Goal: Find specific page/section: Find specific page/section

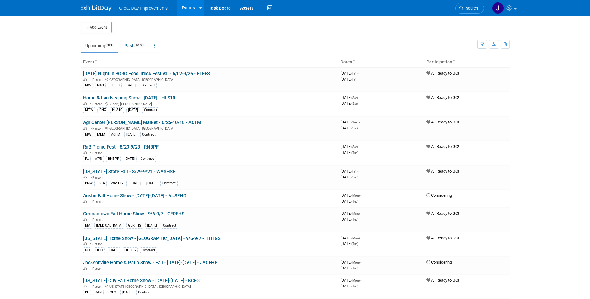
click at [458, 8] on link "Search" at bounding box center [469, 8] width 29 height 11
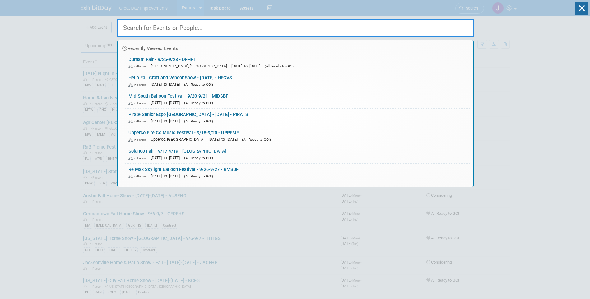
paste input "INDSEN"
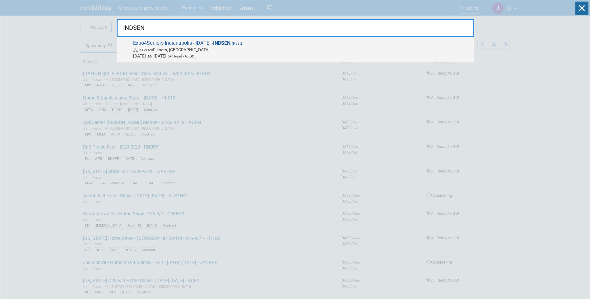
type input "INDSEN"
click at [213, 45] on span "Expo4Seniors Indianapolis - 9/10/25 - INDSEN (Past) In-Person Fishers, IN Sep 1…" at bounding box center [300, 49] width 339 height 19
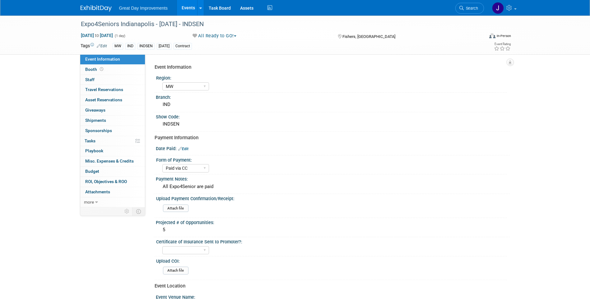
select select "MW"
select select "Paid via CC"
drag, startPoint x: 217, startPoint y: 22, endPoint x: 79, endPoint y: 25, distance: 137.8
click at [79, 25] on div "Expo4Seniors Indianapolis - [DATE] - INDSEN" at bounding box center [277, 24] width 396 height 11
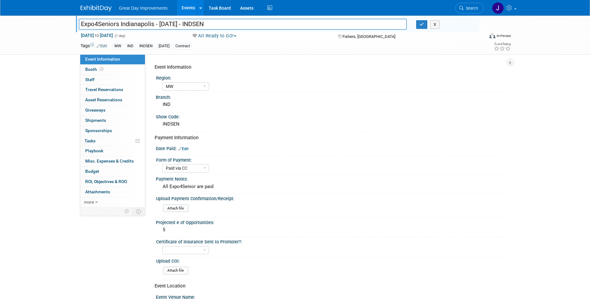
drag, startPoint x: 216, startPoint y: 25, endPoint x: 80, endPoint y: 26, distance: 136.5
click at [80, 26] on input "Expo4Seniors Indianapolis - [DATE] - INDSEN" at bounding box center [243, 24] width 328 height 11
click at [475, 13] on link "Search" at bounding box center [469, 8] width 29 height 11
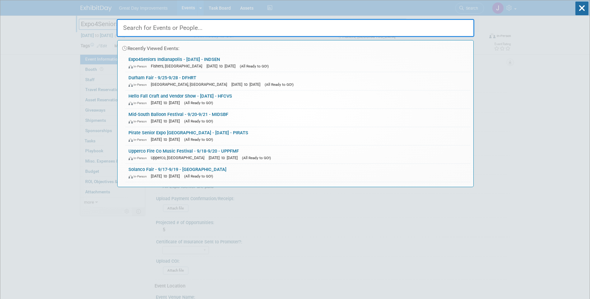
click at [170, 27] on input "text" at bounding box center [296, 28] width 358 height 18
paste input "KCFG"
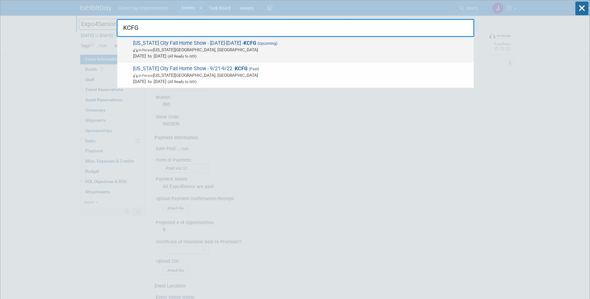
type input "KCFG"
click at [187, 44] on span "Kansas City Fall Home Show - 09/01/25-09/30/25 - KCFG (Upcoming) In-Person Kans…" at bounding box center [300, 49] width 339 height 19
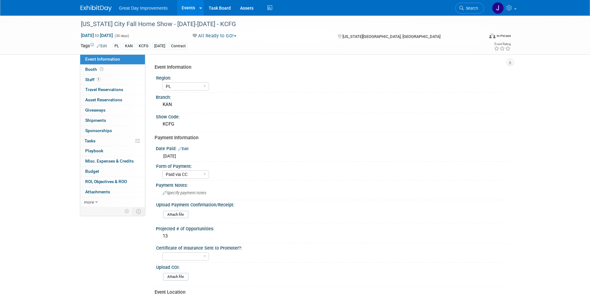
select select "PL"
select select "Paid via CC"
click at [91, 25] on div "[US_STATE] City Fall Home Show - [DATE]-[DATE] - KCFG" at bounding box center [277, 24] width 396 height 11
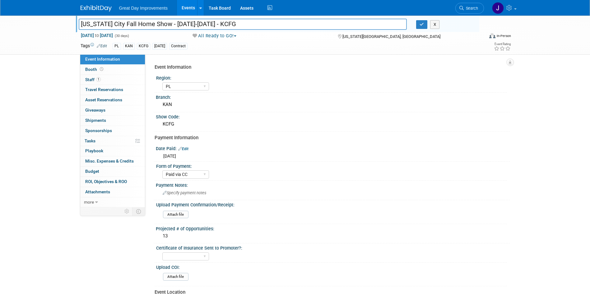
drag, startPoint x: 91, startPoint y: 25, endPoint x: 214, endPoint y: 27, distance: 123.8
click at [214, 27] on input "[US_STATE] City Fall Home Show - [DATE]-[DATE] - KCFG" at bounding box center [243, 24] width 328 height 11
drag, startPoint x: 262, startPoint y: 23, endPoint x: 45, endPoint y: 20, distance: 216.8
click at [45, 20] on div "Kansas City Fall Home Show - 09/01/25-09/30/25 - KCFG Kansas City Fall Home Sho…" at bounding box center [295, 35] width 590 height 39
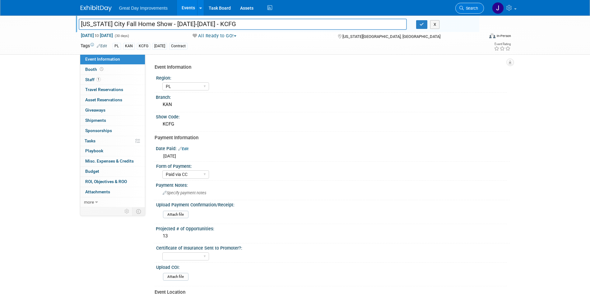
click at [468, 12] on link "Search" at bounding box center [469, 8] width 29 height 11
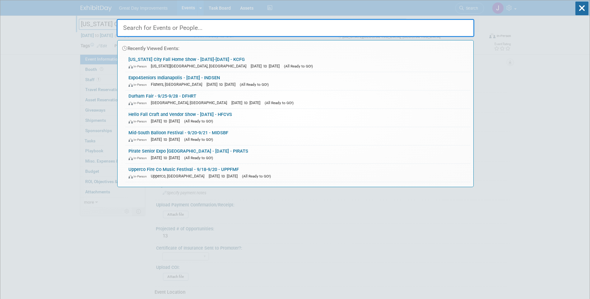
paste input "STLHRS"
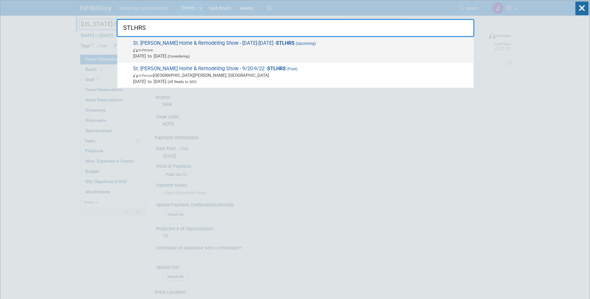
type input "STLHRS"
click at [325, 53] on span "Sep 20, 2025 to Sep 22, 2025 (Considering)" at bounding box center [301, 56] width 337 height 6
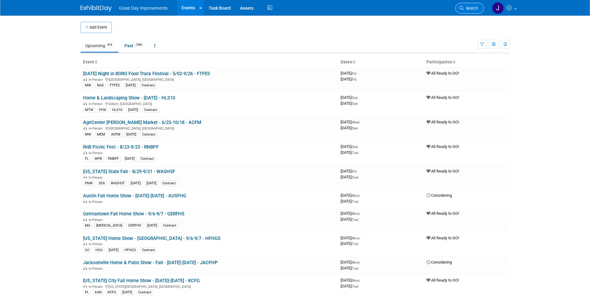
click at [463, 7] on icon at bounding box center [461, 8] width 4 height 4
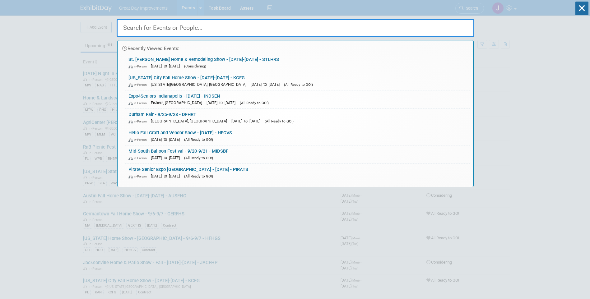
paste input "MIDSBF"
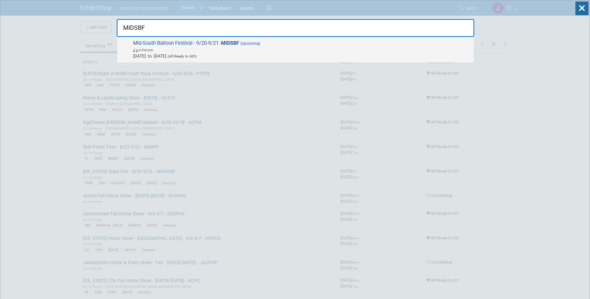
type input "MIDSBF"
click at [263, 55] on span "[DATE] to [DATE] (All Ready to GO!)" at bounding box center [301, 56] width 337 height 6
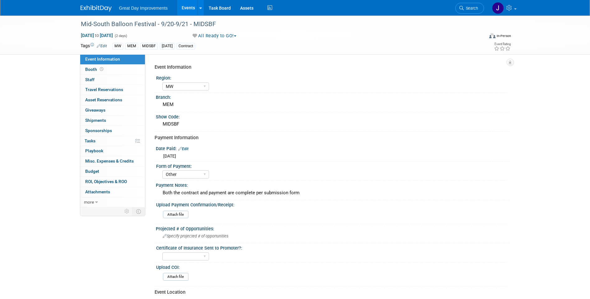
select select "MW"
select select "Other"
